Goal: Find specific page/section: Find specific page/section

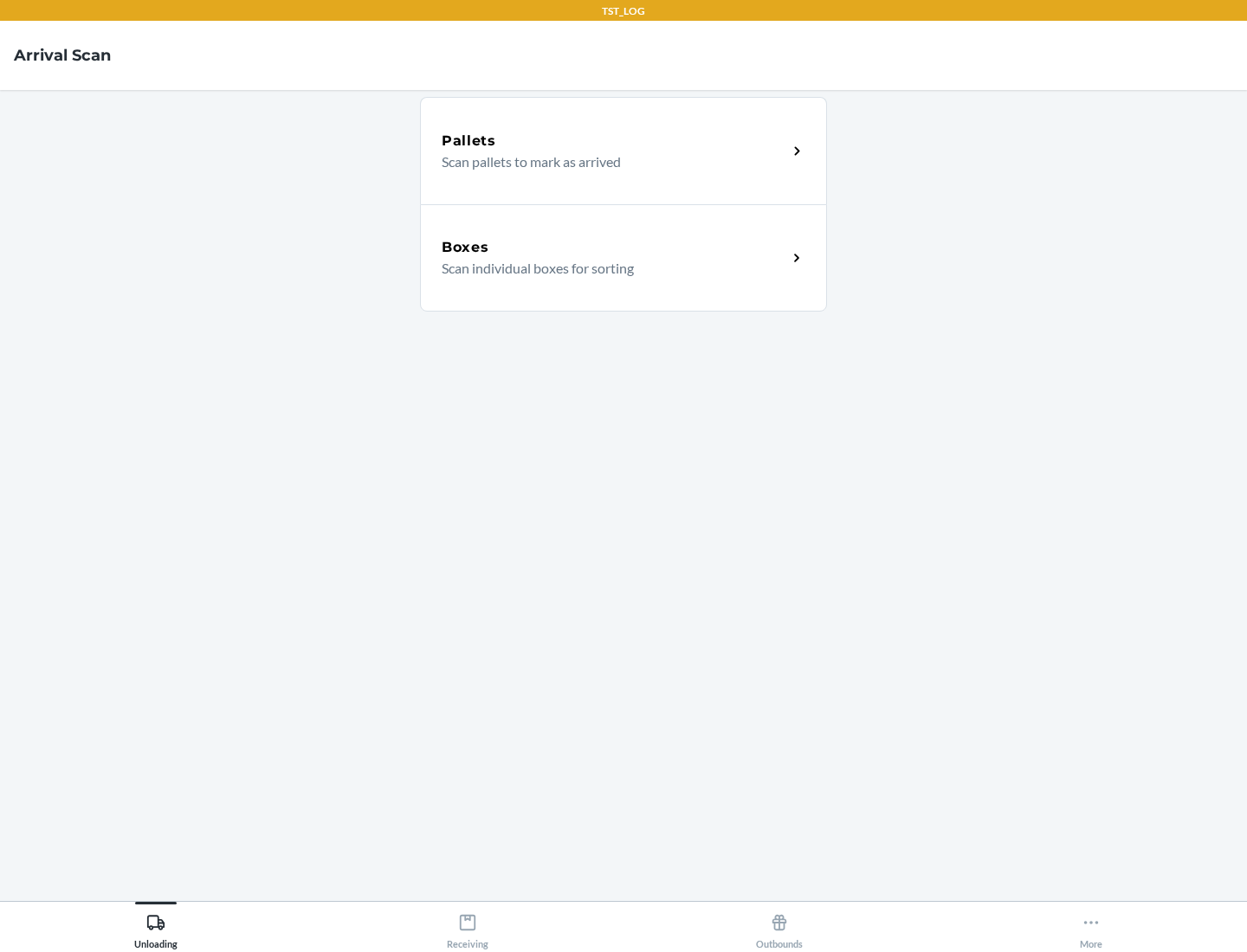
click at [614, 248] on div "Boxes" at bounding box center [615, 248] width 346 height 21
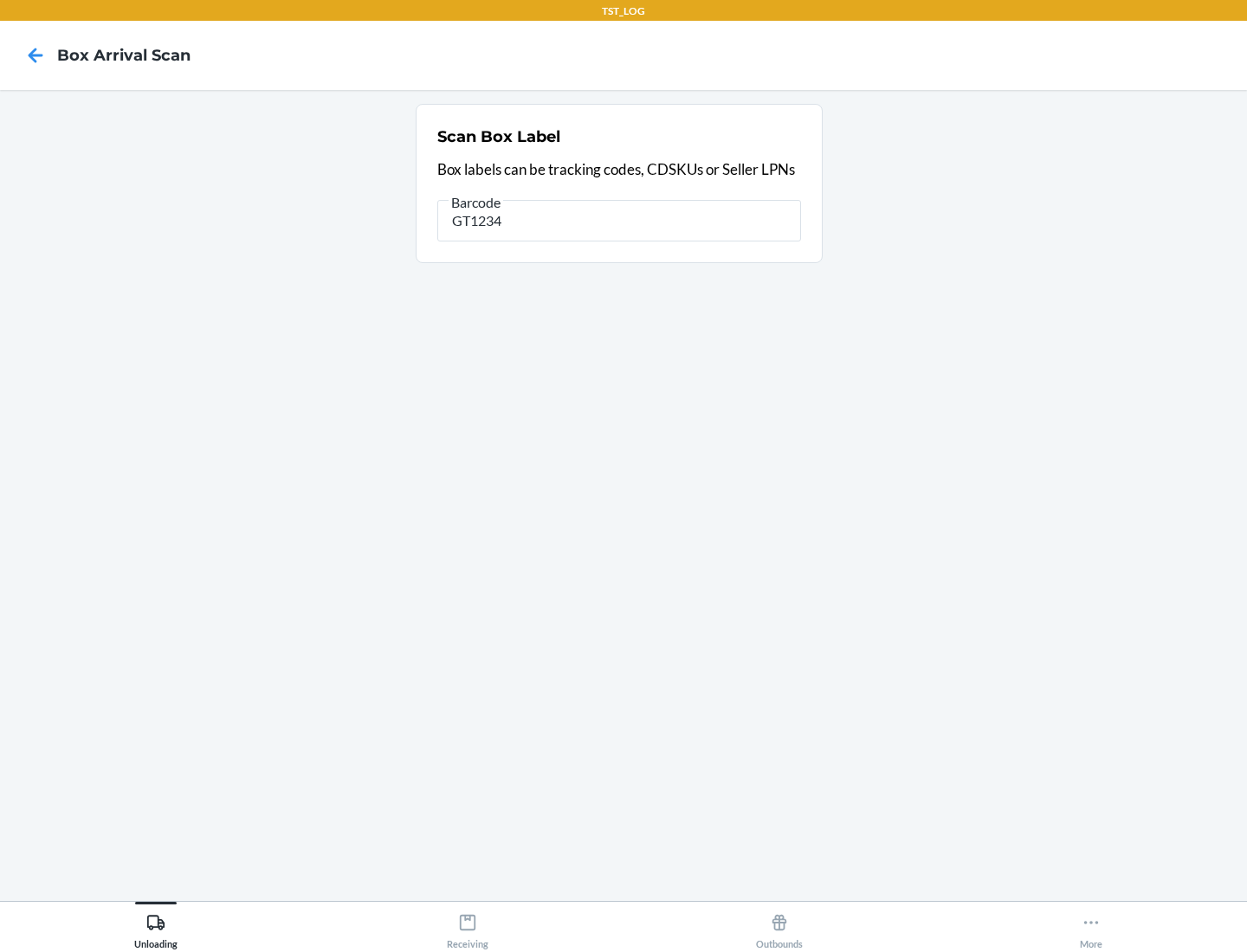
type input "GT1234"
